Goal: Complete application form: Complete application form

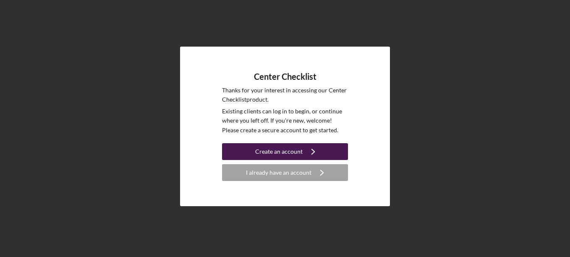
click at [305, 150] on icon "Icon/Navigate" at bounding box center [313, 151] width 21 height 21
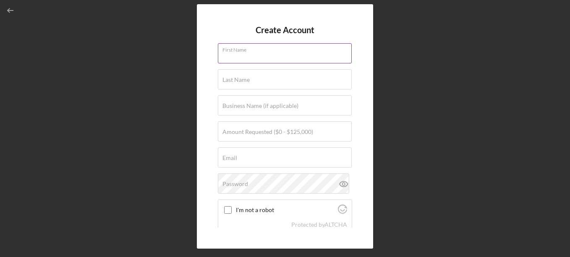
click at [277, 52] on div "First Name" at bounding box center [285, 53] width 134 height 21
type input "TaJuanda"
type input "[PERSON_NAME]"
type input "[GEOGRAPHIC_DATA]"
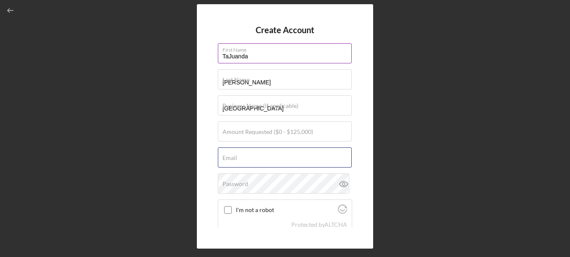
type input "[EMAIL_ADDRESS][DOMAIN_NAME]"
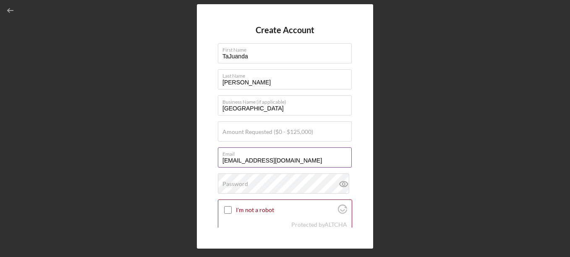
drag, startPoint x: 285, startPoint y: 163, endPoint x: 219, endPoint y: 164, distance: 65.9
click at [219, 164] on input "[EMAIL_ADDRESS][DOMAIN_NAME]" at bounding box center [285, 157] width 134 height 20
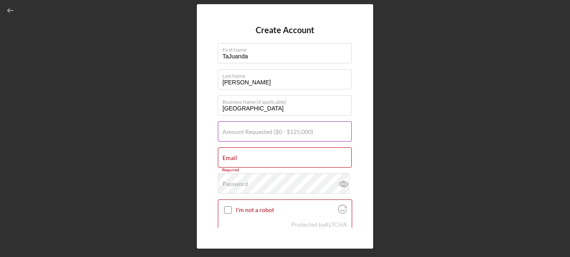
click at [236, 132] on label "Amount Requested ($0 - $125,000)" at bounding box center [268, 132] width 91 height 7
click at [236, 132] on input "Amount Requested ($0 - $125,000)" at bounding box center [285, 131] width 134 height 20
type input "$50,000"
click at [239, 162] on input "Email" at bounding box center [285, 157] width 134 height 20
type input "[EMAIL_ADDRESS][DOMAIN_NAME]"
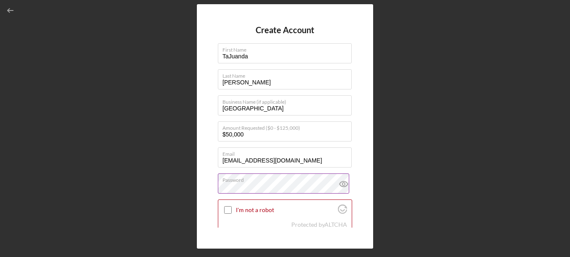
click at [339, 185] on icon at bounding box center [344, 183] width 21 height 21
click at [229, 213] on input "I'm not a robot" at bounding box center [228, 210] width 8 height 8
checkbox input "true"
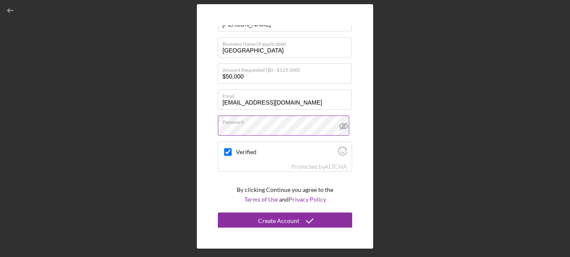
scroll to position [63, 0]
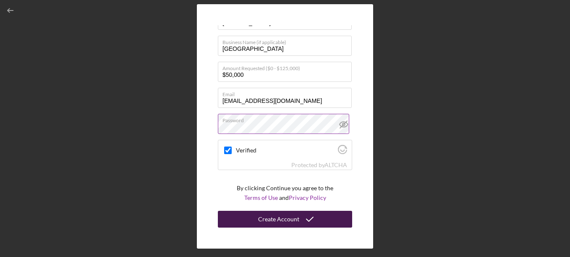
click at [284, 219] on div "Create Account" at bounding box center [278, 219] width 41 height 17
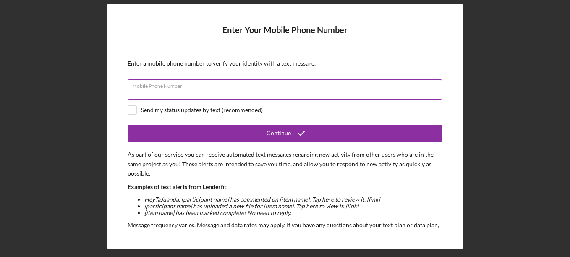
click at [326, 87] on div "Mobile Phone Number" at bounding box center [285, 89] width 315 height 21
type input "[PHONE_NUMBER]"
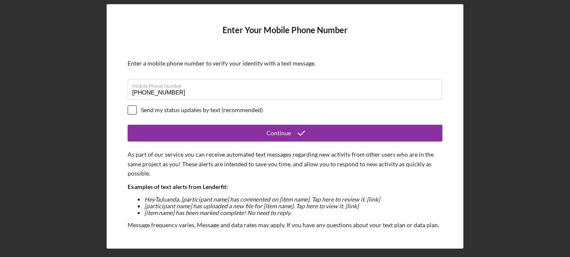
click at [134, 108] on input "checkbox" at bounding box center [132, 110] width 8 height 8
checkbox input "true"
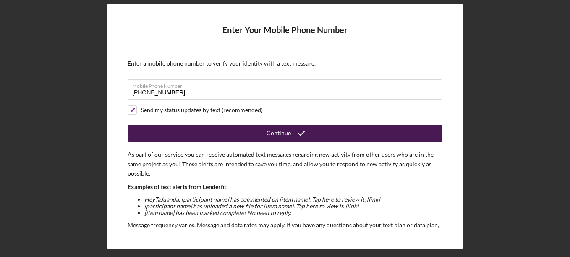
click at [315, 130] on button "Continue" at bounding box center [285, 133] width 315 height 17
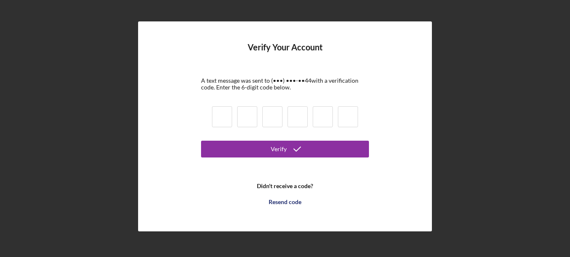
click at [218, 124] on input at bounding box center [222, 116] width 20 height 21
type input "5"
type input "2"
type input "4"
type input "1"
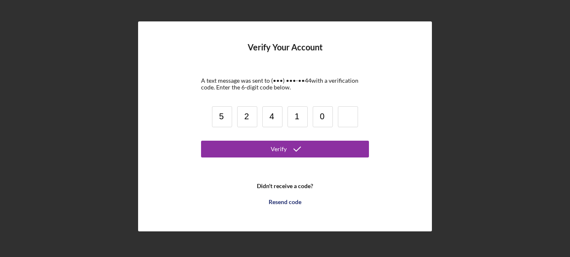
type input "0"
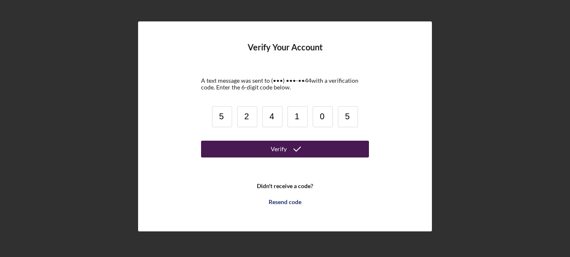
type input "5"
click at [322, 143] on button "Verify" at bounding box center [285, 149] width 168 height 17
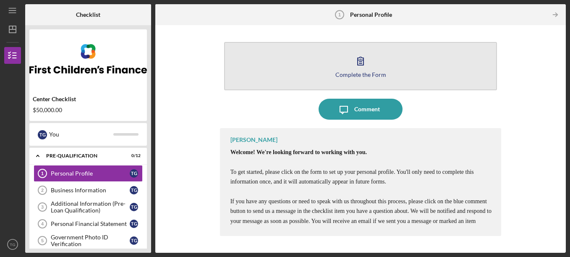
click at [329, 72] on button "Complete the Form Form" at bounding box center [360, 66] width 273 height 48
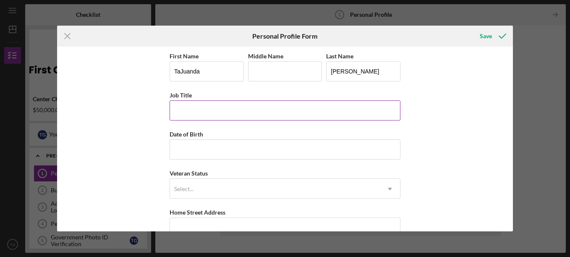
click at [256, 113] on input "Job Title" at bounding box center [285, 110] width 231 height 20
type input "Director"
click at [250, 152] on input "Date of Birth" at bounding box center [285, 149] width 231 height 20
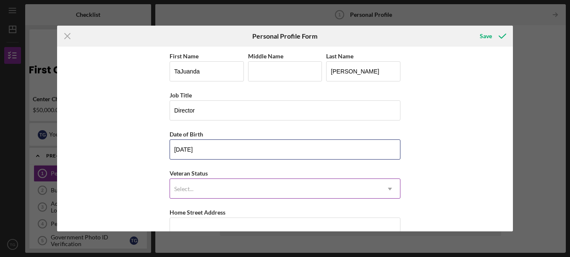
type input "[DATE]"
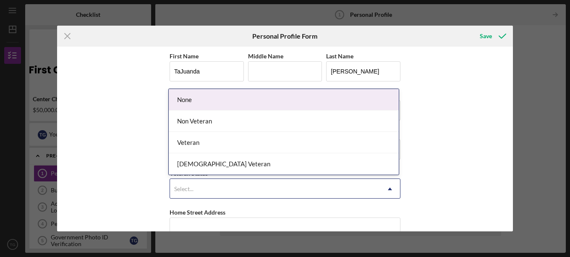
click at [178, 189] on div "Select..." at bounding box center [183, 189] width 19 height 7
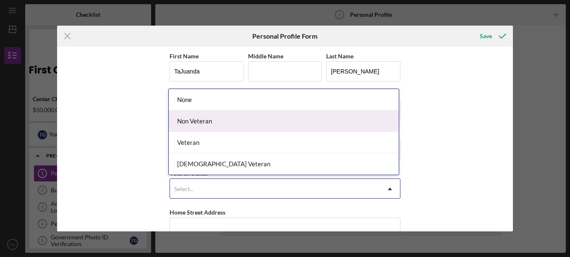
click at [215, 120] on div "Non Veteran" at bounding box center [284, 120] width 230 height 21
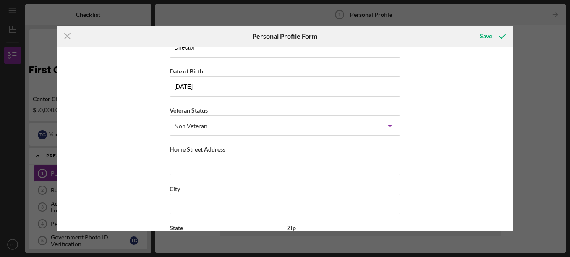
scroll to position [89, 0]
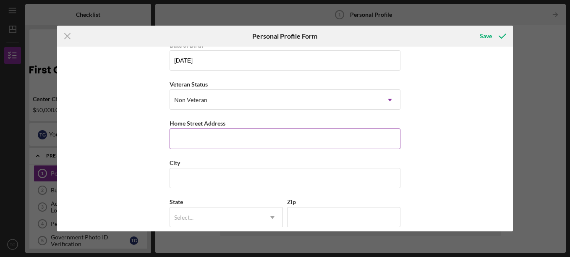
click at [360, 134] on input "Home Street Address" at bounding box center [285, 139] width 231 height 20
type input "[STREET_ADDRESS]"
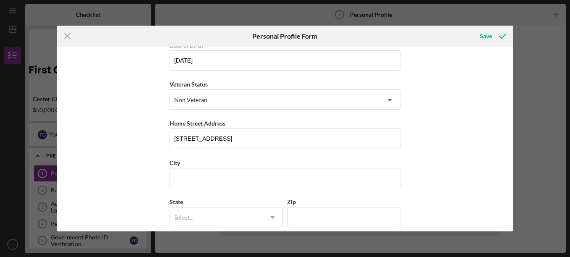
type input "[PERSON_NAME]"
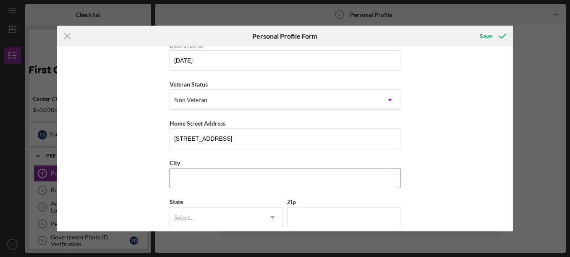
type input "[GEOGRAPHIC_DATA]"
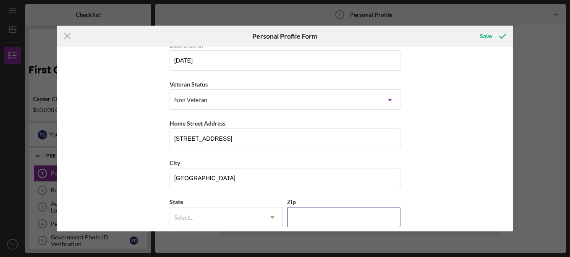
type input "48234"
type input "MI"
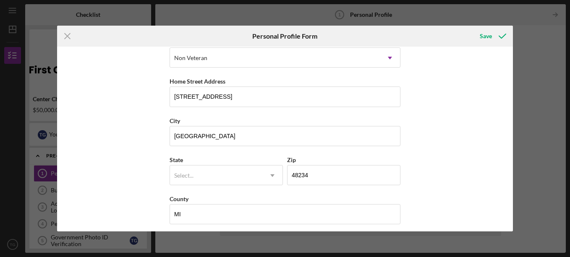
scroll to position [137, 0]
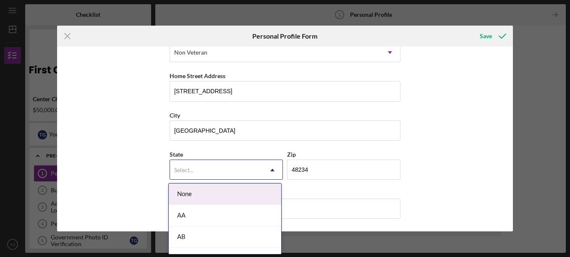
click at [275, 174] on icon "Icon/Dropdown Arrow" at bounding box center [273, 170] width 20 height 20
type input "mi"
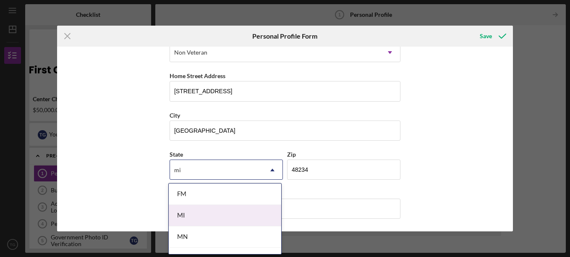
click at [225, 216] on div "MI" at bounding box center [225, 215] width 113 height 21
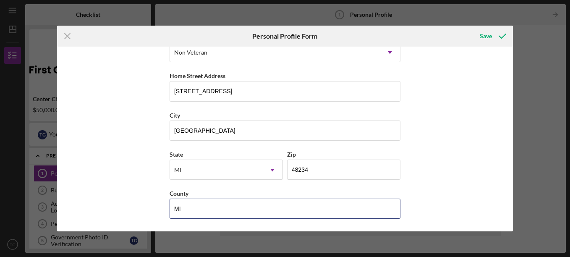
drag, startPoint x: 181, startPoint y: 210, endPoint x: 164, endPoint y: 209, distance: 17.7
click at [164, 209] on div "First Name TaJuanda Middle Name [PERSON_NAME] Last Name [PERSON_NAME] Job Title…" at bounding box center [285, 139] width 456 height 185
type input "[PERSON_NAME]"
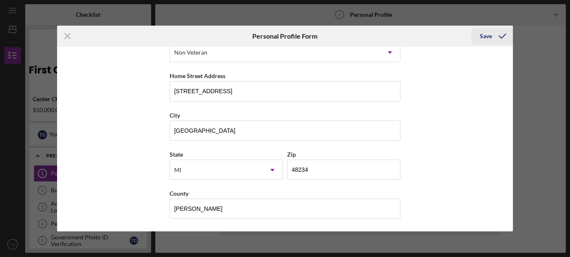
click at [488, 37] on div "Save" at bounding box center [486, 36] width 12 height 17
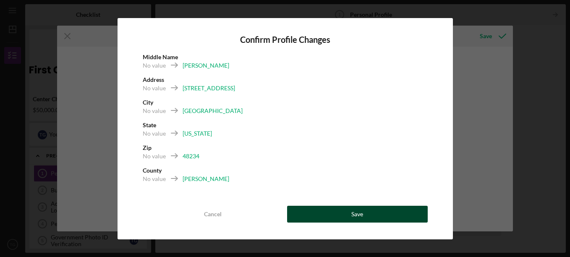
click at [324, 212] on button "Save" at bounding box center [357, 214] width 141 height 17
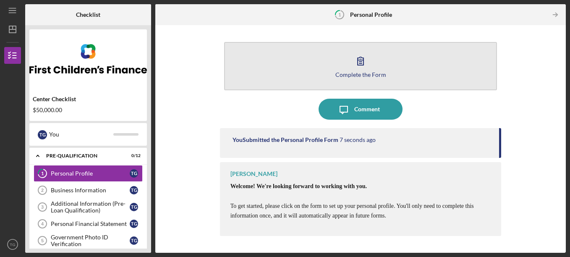
click at [337, 80] on button "Complete the Form Form" at bounding box center [360, 66] width 273 height 48
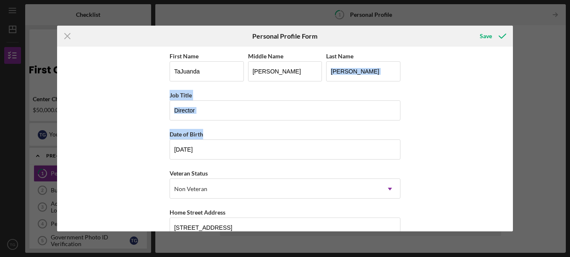
drag, startPoint x: 510, startPoint y: 62, endPoint x: 524, endPoint y: 128, distance: 67.1
click at [524, 128] on div "Icon/Menu Close Personal Profile Form Save First Name TaJuanda Middle Name [PER…" at bounding box center [285, 128] width 570 height 257
drag, startPoint x: 524, startPoint y: 128, endPoint x: 508, endPoint y: 119, distance: 17.9
click at [508, 119] on div "First Name TaJuanda Middle Name [PERSON_NAME] Last Name [PERSON_NAME] Job Title…" at bounding box center [285, 139] width 456 height 185
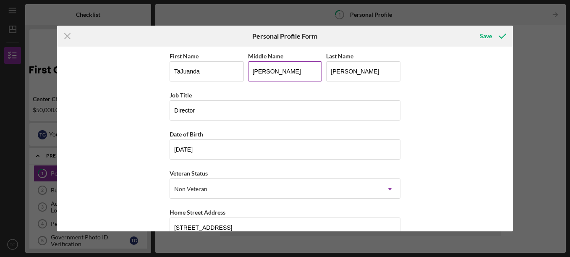
click at [286, 76] on input "[PERSON_NAME]" at bounding box center [285, 71] width 74 height 20
type input "N"
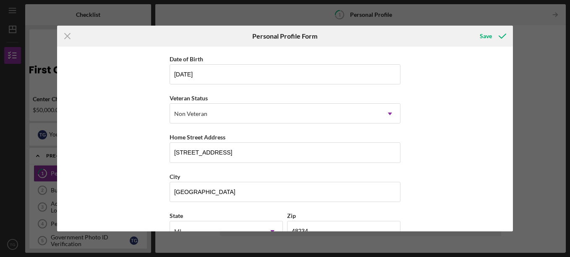
scroll to position [137, 0]
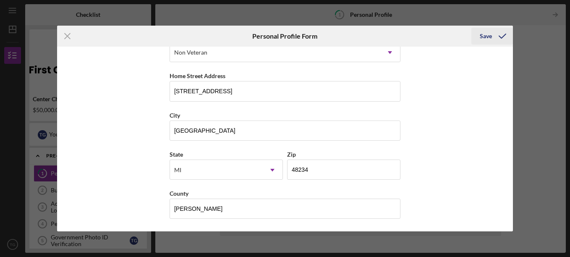
click at [482, 41] on div "Save" at bounding box center [486, 36] width 12 height 17
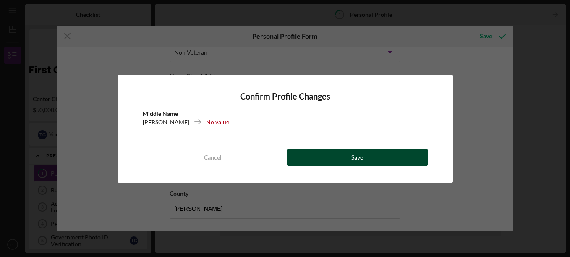
click at [360, 157] on div "Save" at bounding box center [358, 157] width 12 height 17
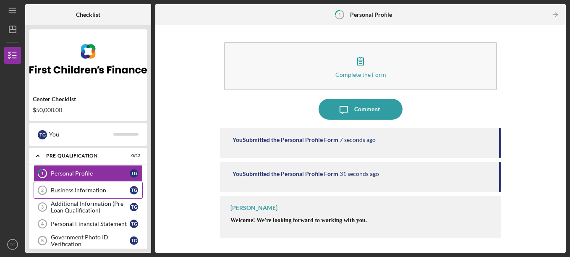
click at [107, 189] on div "Business Information" at bounding box center [90, 190] width 79 height 7
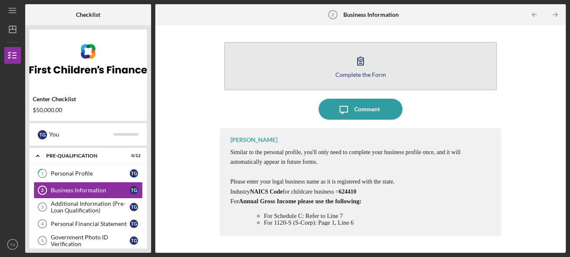
click at [396, 73] on button "Complete the Form Form" at bounding box center [360, 66] width 273 height 48
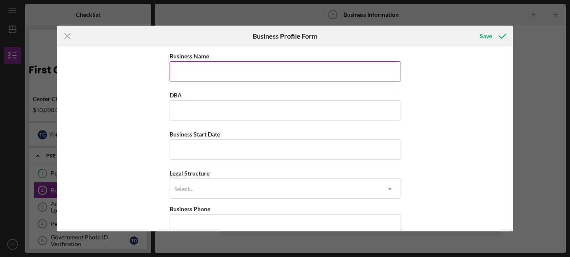
click at [353, 72] on input "Business Name" at bounding box center [285, 71] width 231 height 20
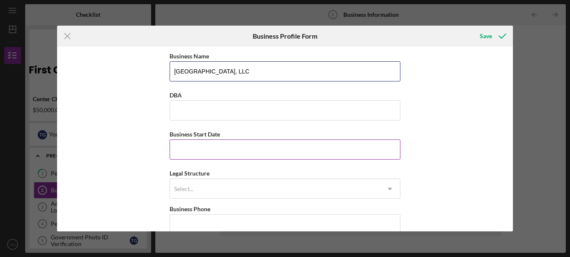
type input "[GEOGRAPHIC_DATA], LLC"
click at [257, 149] on input "Business Start Date" at bounding box center [285, 149] width 231 height 20
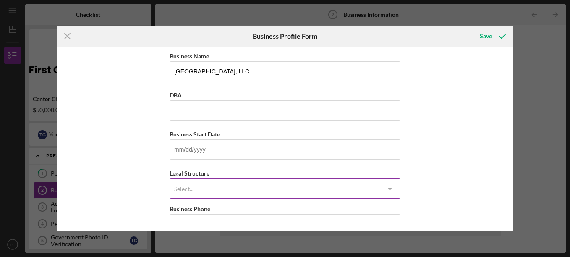
click at [243, 186] on div "Select..." at bounding box center [275, 188] width 210 height 19
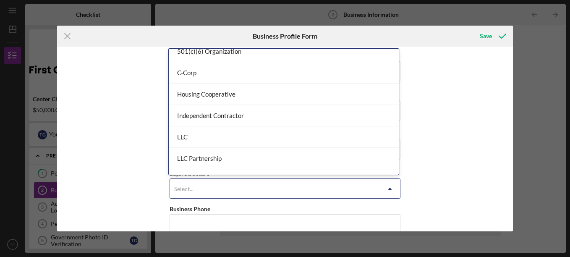
scroll to position [76, 0]
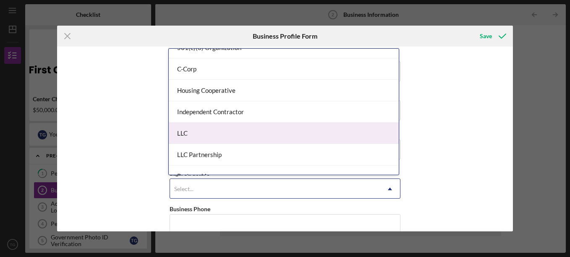
click at [368, 133] on div "LLC" at bounding box center [284, 133] width 230 height 21
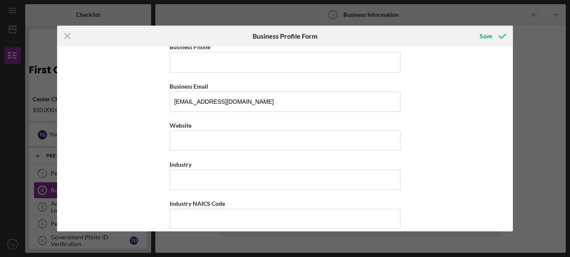
scroll to position [164, 0]
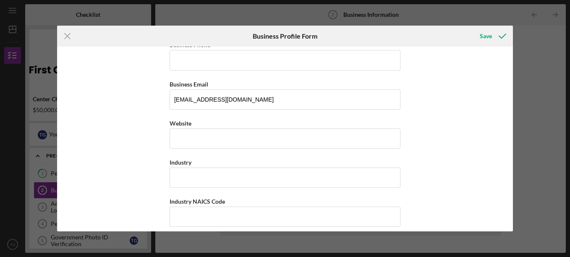
drag, startPoint x: 514, startPoint y: 106, endPoint x: 514, endPoint y: 92, distance: 13.9
click at [514, 92] on div "Icon/Menu Close Business Profile Form Save Business Name Kiddie City Learning C…" at bounding box center [285, 128] width 570 height 257
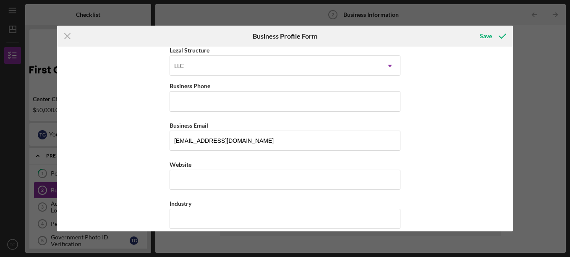
scroll to position [117, 0]
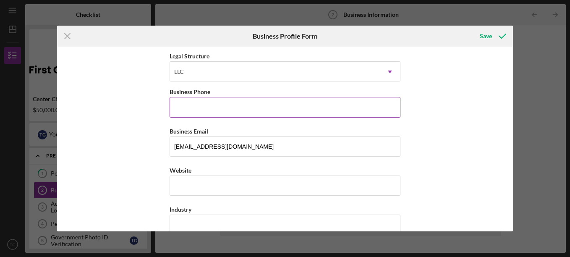
click at [374, 104] on input "Business Phone" at bounding box center [285, 107] width 231 height 20
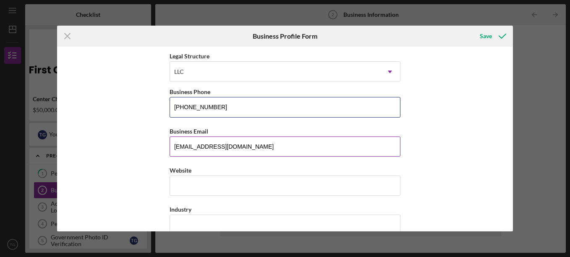
type input "[PHONE_NUMBER]"
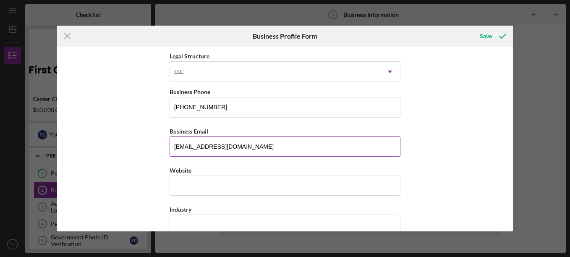
click at [280, 148] on input "[EMAIL_ADDRESS][DOMAIN_NAME]" at bounding box center [285, 147] width 231 height 20
type input "g"
click at [472, 28] on button "Save" at bounding box center [493, 36] width 42 height 17
type input "[EMAIL_ADDRESS][DOMAIN_NAME]"
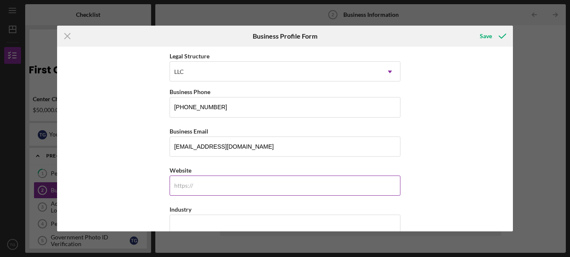
click at [269, 181] on input "Website" at bounding box center [285, 186] width 231 height 20
type input "[DOMAIN_NAME]"
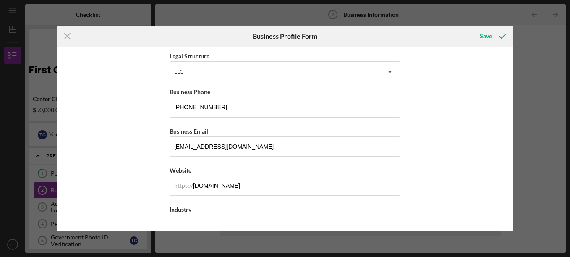
click at [268, 218] on input "Industry" at bounding box center [285, 225] width 231 height 20
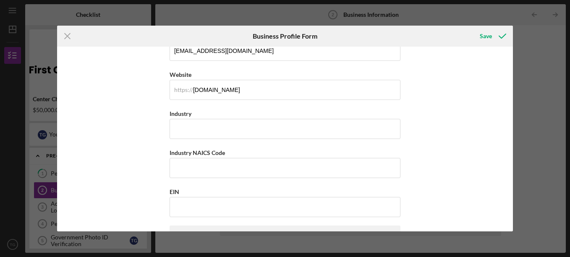
scroll to position [221, 0]
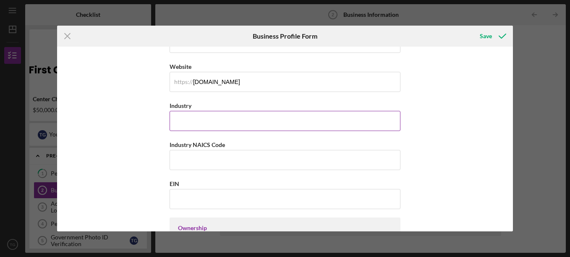
click at [328, 127] on input "Industry" at bounding box center [285, 121] width 231 height 20
type input "Childcare"
click at [307, 171] on div "Business Name Kiddie City Learning Center, LLC DBA Business Start Date Legal St…" at bounding box center [285, 255] width 231 height 851
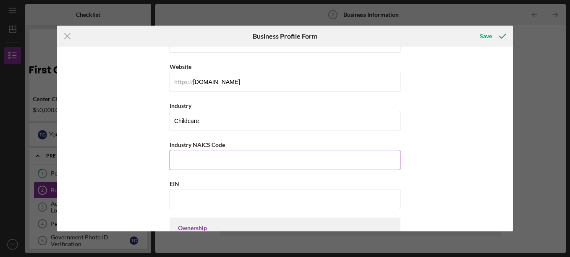
click at [310, 165] on input "Industry NAICS Code" at bounding box center [285, 160] width 231 height 20
type input "624410"
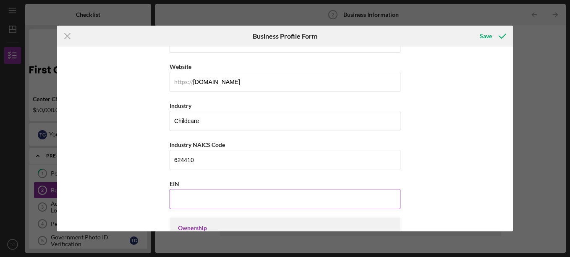
click at [297, 202] on input "EIN" at bounding box center [285, 199] width 231 height 20
type input "[US_EMPLOYER_IDENTIFICATION_NUMBER]"
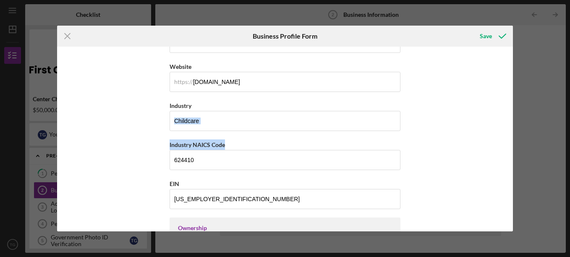
drag, startPoint x: 510, startPoint y: 108, endPoint x: 515, endPoint y: 136, distance: 28.5
click at [515, 136] on div "Icon/Menu Close Business Profile Form Save Business Name Kiddie City Learning C…" at bounding box center [285, 128] width 570 height 257
drag, startPoint x: 515, startPoint y: 136, endPoint x: 452, endPoint y: 160, distance: 67.2
click at [452, 160] on div "Business Name Kiddie City Learning Center, LLC DBA Business Start Date Legal St…" at bounding box center [285, 139] width 456 height 185
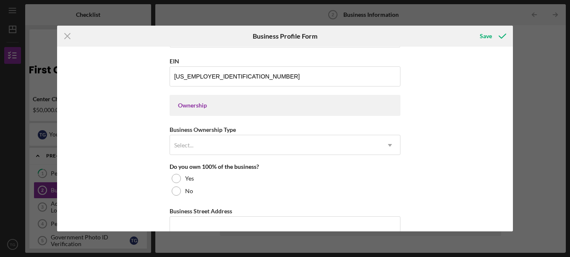
scroll to position [344, 0]
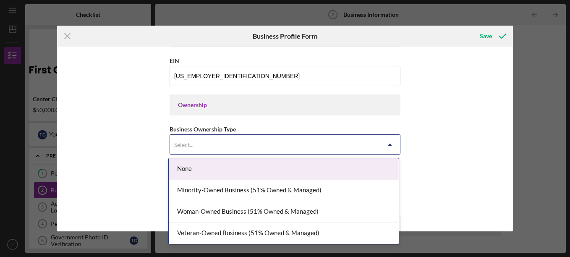
click at [393, 144] on icon "Icon/Dropdown Arrow" at bounding box center [390, 145] width 20 height 20
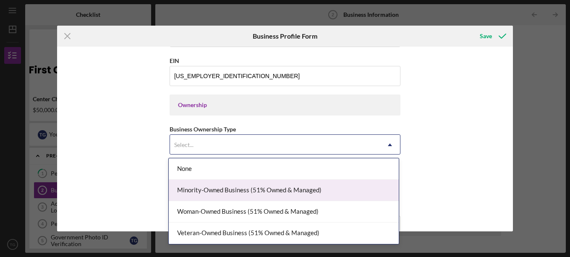
click at [329, 190] on div "Minority-Owned Business (51% Owned & Managed)" at bounding box center [284, 190] width 230 height 21
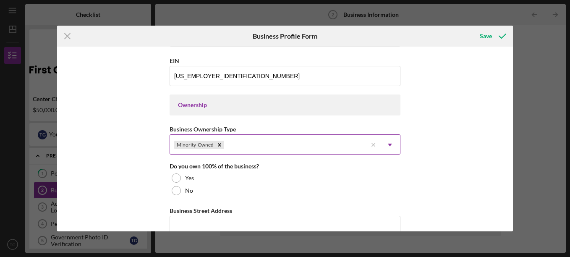
click at [389, 146] on icon "Icon/Dropdown Arrow" at bounding box center [390, 145] width 20 height 20
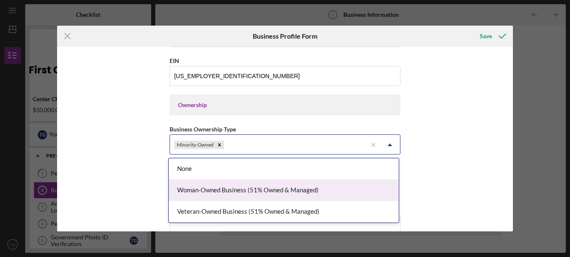
click at [324, 188] on div "Woman-Owned Business (51% Owned & Managed)" at bounding box center [284, 190] width 230 height 21
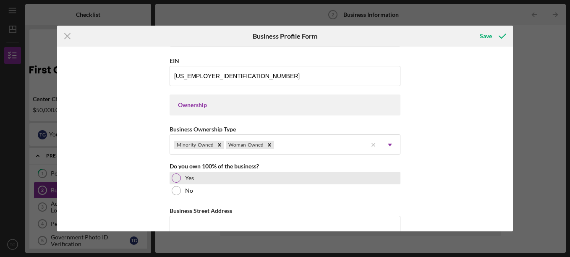
click at [175, 175] on div at bounding box center [176, 177] width 9 height 9
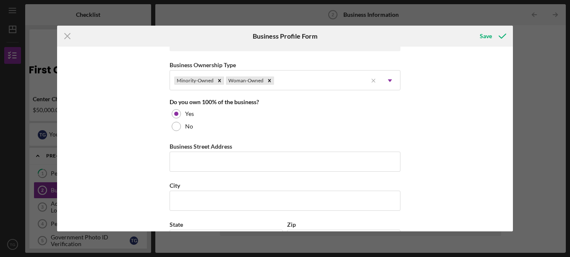
scroll to position [416, 0]
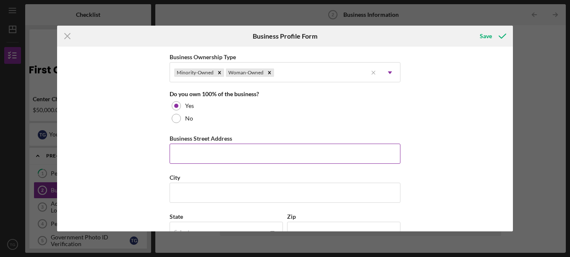
click at [382, 155] on input "Business Street Address" at bounding box center [285, 154] width 231 height 20
type input "[STREET_ADDRESS]"
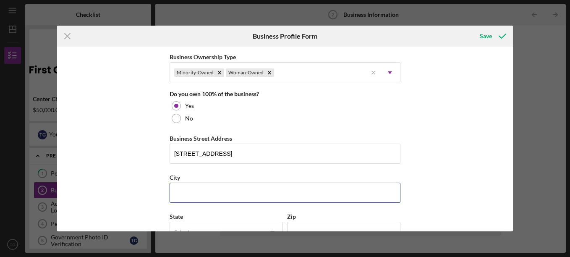
type input "Eastpointe"
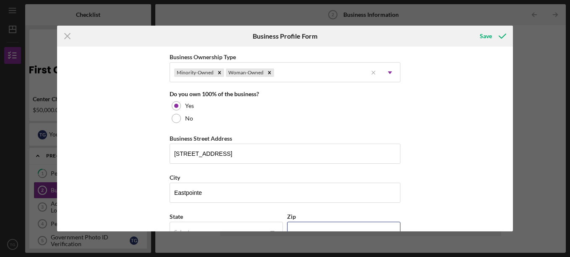
type input "48021"
type input "[US_STATE]"
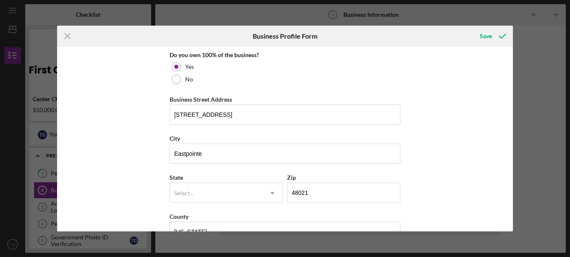
scroll to position [467, 0]
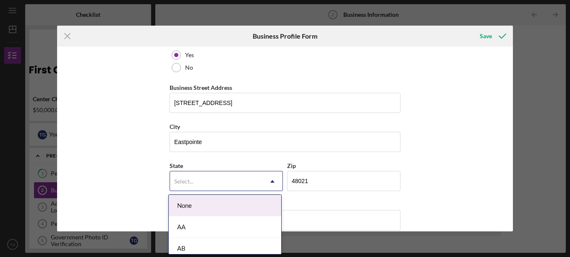
click at [263, 182] on icon "Icon/Dropdown Arrow" at bounding box center [273, 181] width 20 height 20
type input "mi"
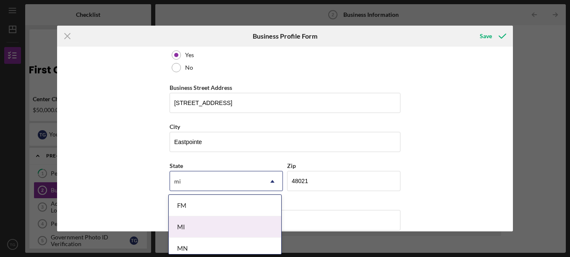
click at [245, 223] on div "MI" at bounding box center [225, 226] width 113 height 21
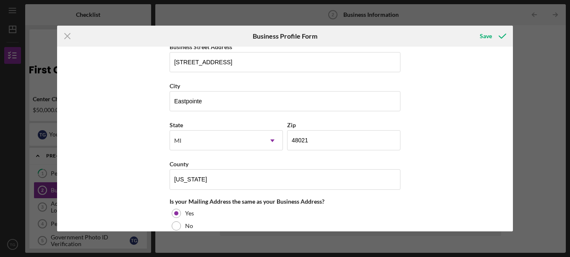
scroll to position [518, 0]
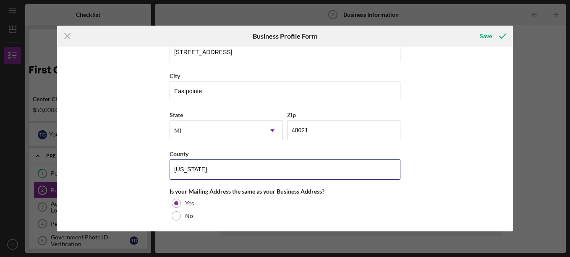
drag, startPoint x: 241, startPoint y: 172, endPoint x: 164, endPoint y: 168, distance: 77.0
click at [164, 168] on div "Business Name Kiddie City Learning Center, LLC DBA Business Start Date Legal St…" at bounding box center [285, 139] width 456 height 185
type input "Macomb"
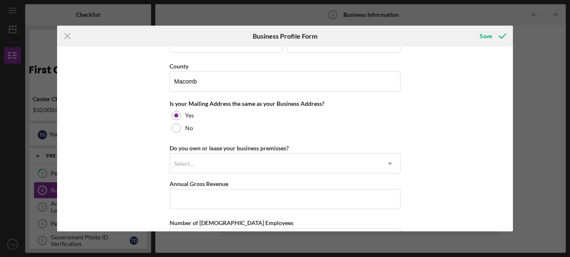
scroll to position [608, 0]
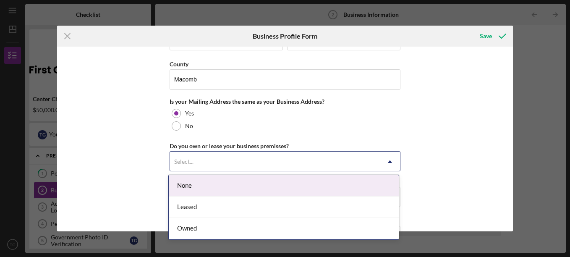
click at [387, 160] on icon "Icon/Dropdown Arrow" at bounding box center [390, 162] width 20 height 20
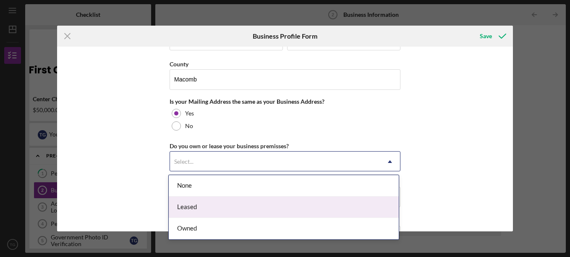
click at [359, 200] on div "Leased" at bounding box center [284, 207] width 230 height 21
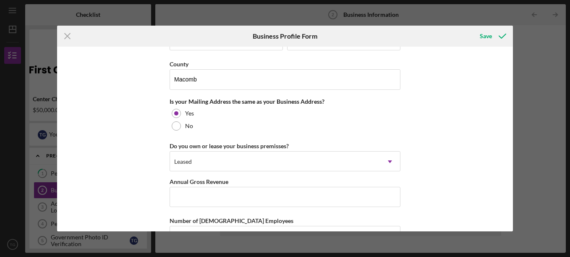
drag, startPoint x: 510, startPoint y: 186, endPoint x: 515, endPoint y: 207, distance: 21.2
click at [515, 207] on div "Icon/Menu Close Business Profile Form Save Business Name [GEOGRAPHIC_DATA] Lear…" at bounding box center [285, 128] width 570 height 257
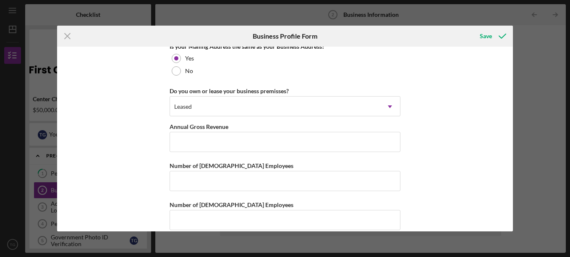
scroll to position [674, 0]
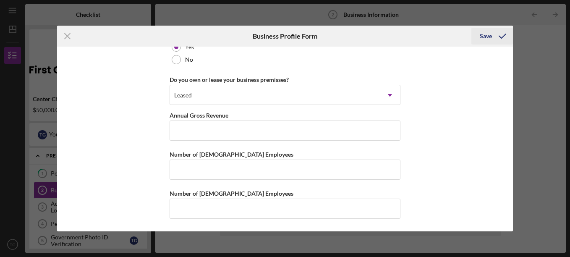
click at [490, 36] on div "Save" at bounding box center [486, 36] width 12 height 17
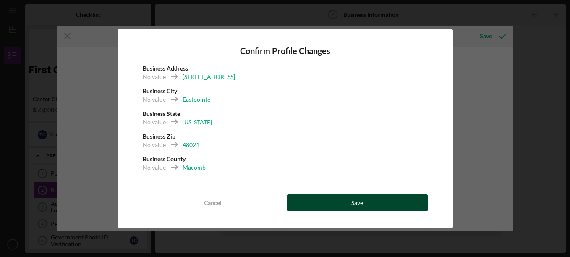
click at [384, 206] on button "Save" at bounding box center [357, 202] width 141 height 17
